Goal: Information Seeking & Learning: Learn about a topic

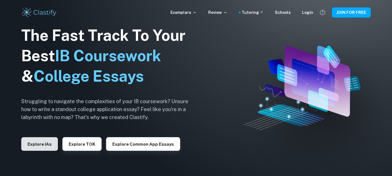
click at [44, 146] on button "Explore IAs" at bounding box center [39, 144] width 37 height 14
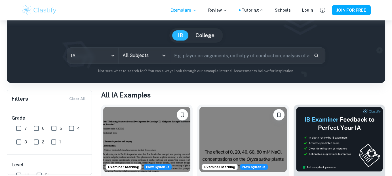
scroll to position [45, 0]
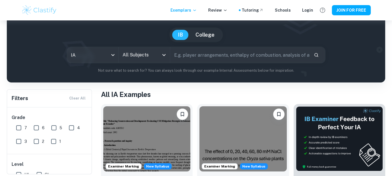
click at [144, 58] on input "All Subjects" at bounding box center [140, 55] width 38 height 11
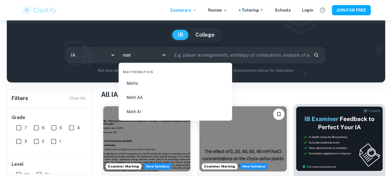
click at [145, 98] on li "Math AA" at bounding box center [175, 97] width 109 height 13
type input "Math AA"
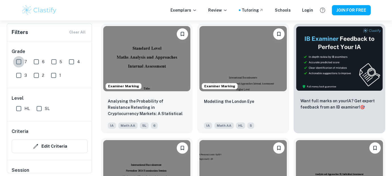
click at [22, 64] on input "7" at bounding box center [18, 61] width 11 height 11
checkbox input "true"
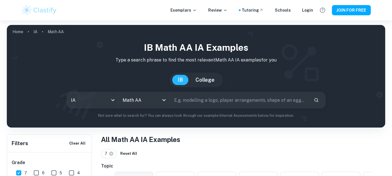
click at [204, 104] on input "text" at bounding box center [239, 100] width 139 height 16
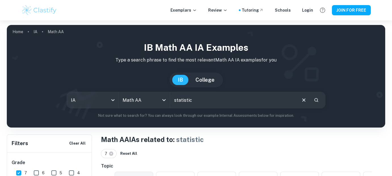
click at [199, 100] on input "statistic" at bounding box center [233, 100] width 126 height 16
click at [190, 102] on input "statistics" at bounding box center [233, 100] width 126 height 16
click at [181, 102] on input "correlation" at bounding box center [233, 100] width 126 height 16
type input "relation"
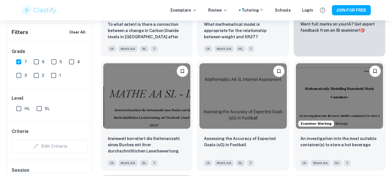
scroll to position [268, 0]
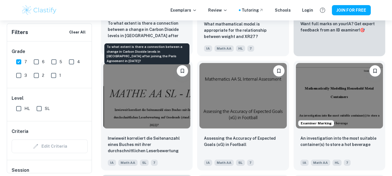
click at [152, 31] on p "To what extent is there a connection between a change in Carbon Dioxide levels …" at bounding box center [147, 29] width 78 height 19
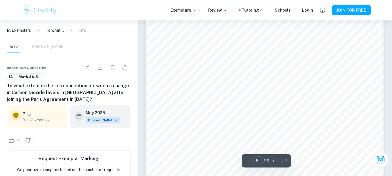
scroll to position [1468, 0]
type input "6"
